Goal: Task Accomplishment & Management: Complete application form

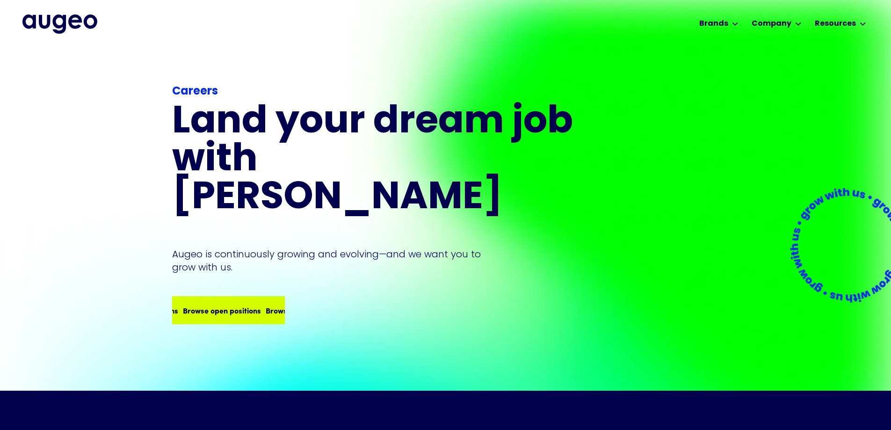
click at [256, 297] on div "Browse open positions Browse open positions Browse open positions Browse open p…" at bounding box center [228, 310] width 111 height 26
